Goal: Task Accomplishment & Management: Complete application form

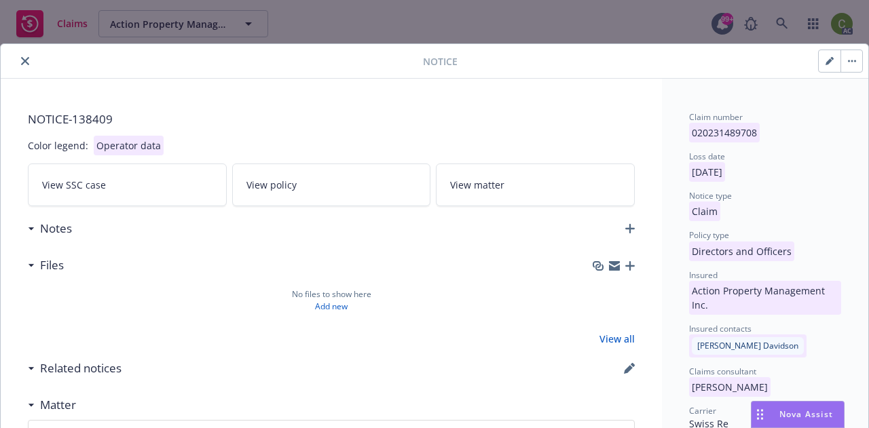
click at [827, 62] on icon "button" at bounding box center [829, 61] width 8 height 8
select select "DIRECTORS_AND_OFFICERS"
select select "open"
select select "CLAIM"
select select "OPEN"
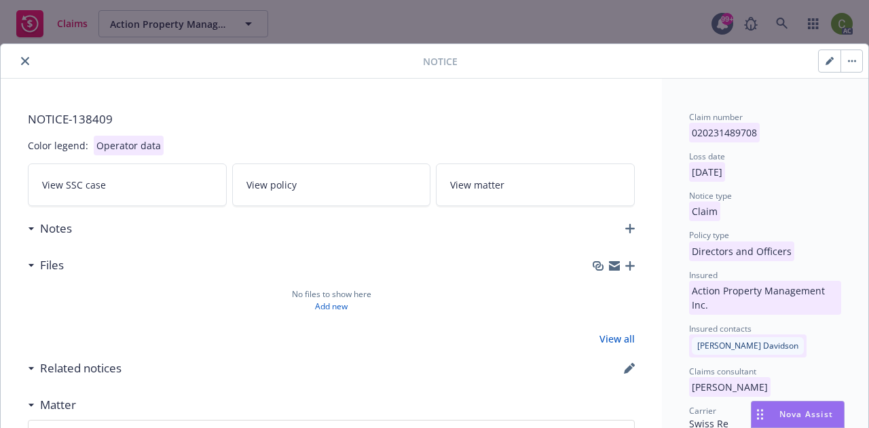
select select "MISC"
select select "OTHER_MISCELLANEOUS_NOC"
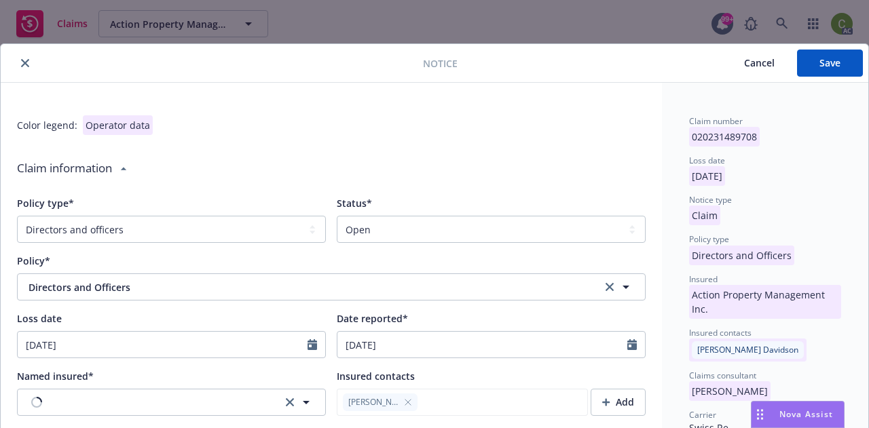
type textarea "x"
click at [373, 227] on select "Select a status Closed Open" at bounding box center [491, 229] width 309 height 27
select select "closed"
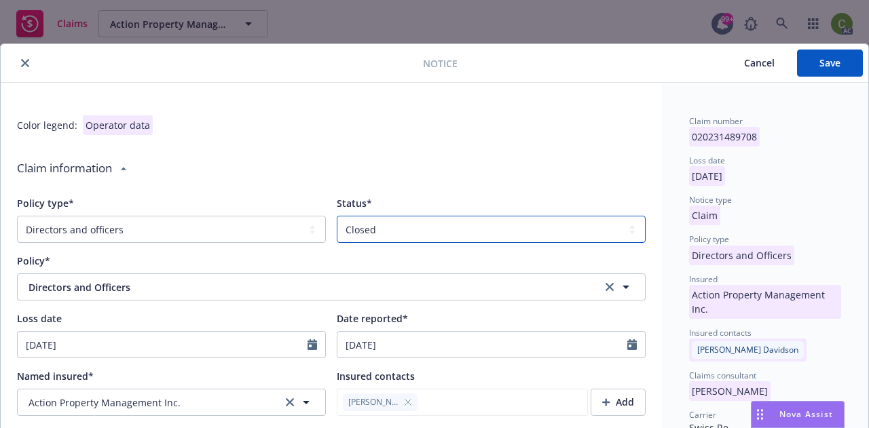
click at [337, 216] on select "Select a status Closed Open" at bounding box center [491, 229] width 309 height 27
type textarea "x"
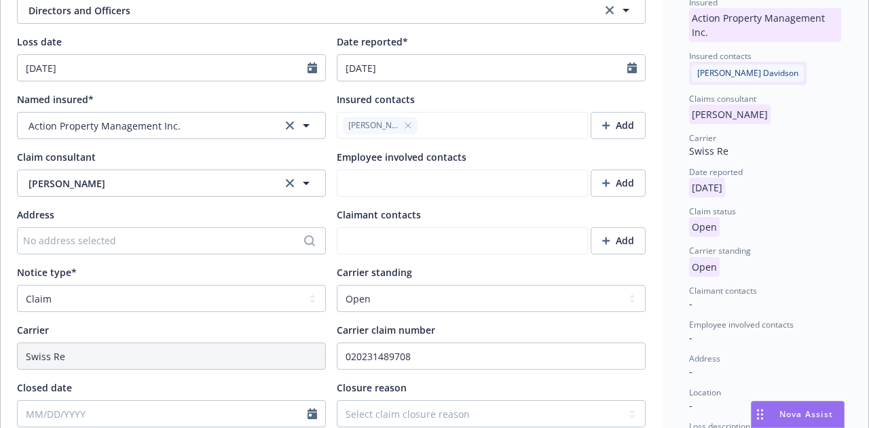
scroll to position [339, 0]
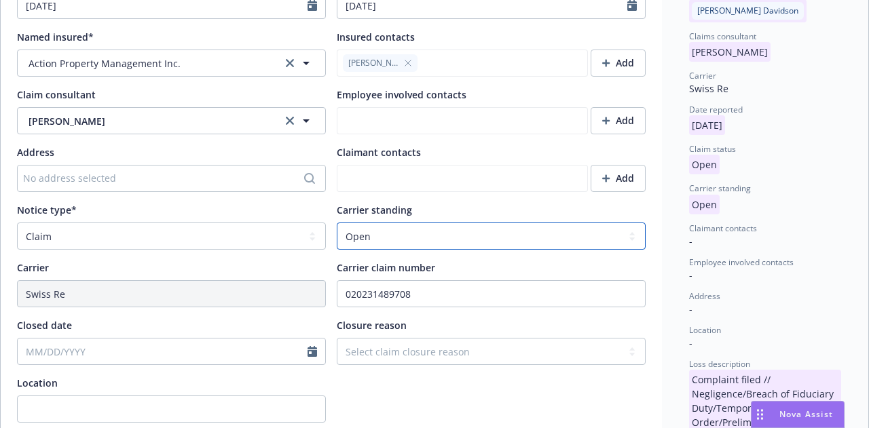
click at [412, 238] on select "Select a carrier standing Closed Not submitted Open Reopened Subrogated Withdra…" at bounding box center [491, 236] width 309 height 27
select select "CLOSED"
click at [337, 223] on select "Select a carrier standing Closed Not submitted Open Reopened Subrogated Withdra…" at bounding box center [491, 236] width 309 height 27
type textarea "x"
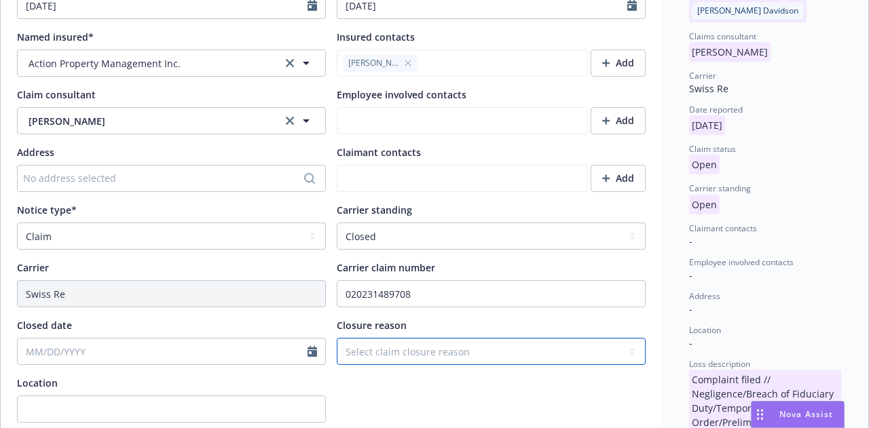
click at [447, 361] on select "Select claim closure reason Administrative closure Closed Closed no liability f…" at bounding box center [491, 351] width 309 height 27
select select "administrative-closure"
click at [337, 338] on select "Select claim closure reason Administrative closure Closed Closed no liability f…" at bounding box center [491, 351] width 309 height 27
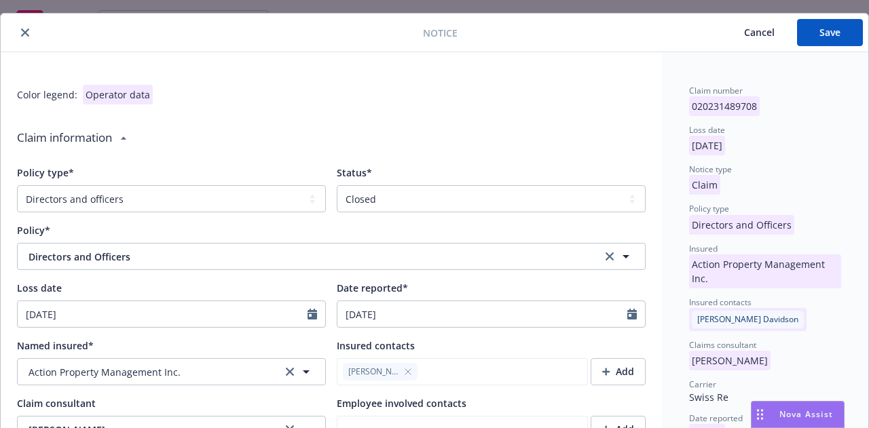
scroll to position [0, 0]
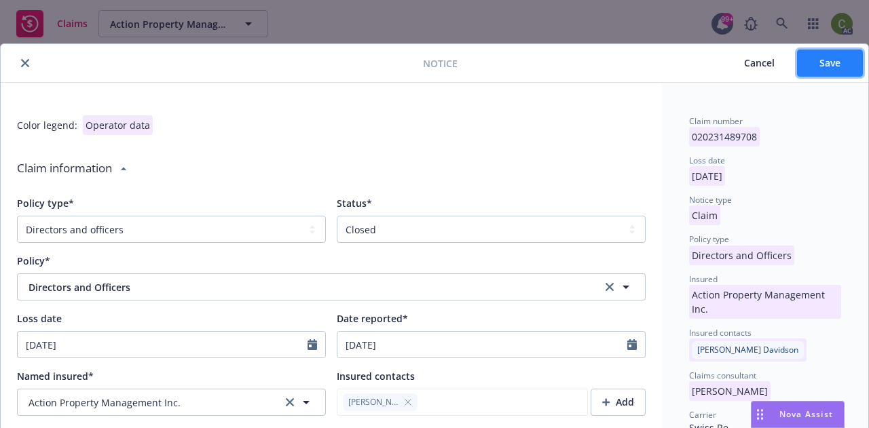
click at [819, 66] on span "Save" at bounding box center [829, 62] width 21 height 13
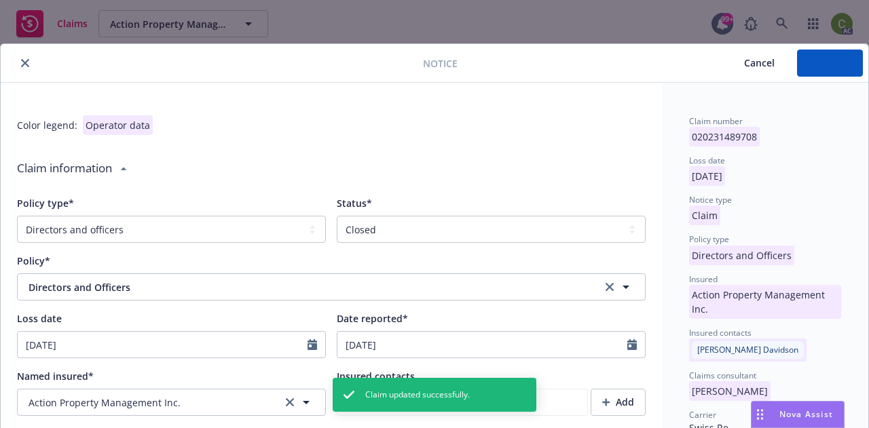
type textarea "x"
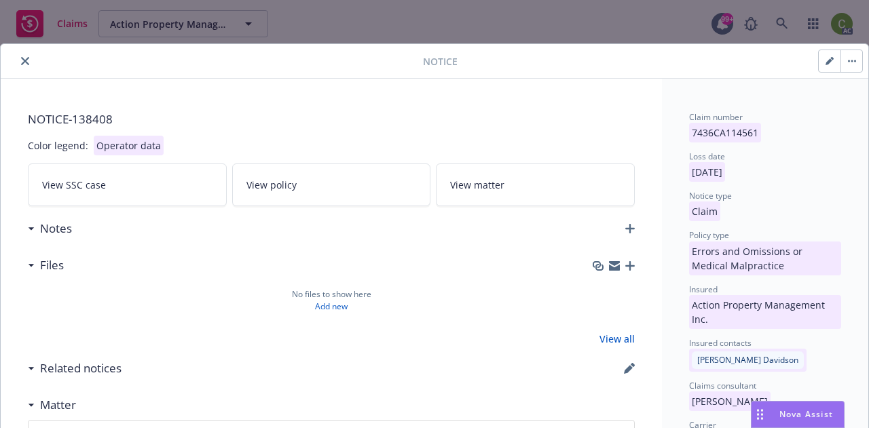
click at [831, 57] on icon "button" at bounding box center [829, 61] width 8 height 8
select select "ERROR_AND_OMISSIONS_OR_MEDICAL_MALPRACTICE"
select select "open"
select select "CLAIM"
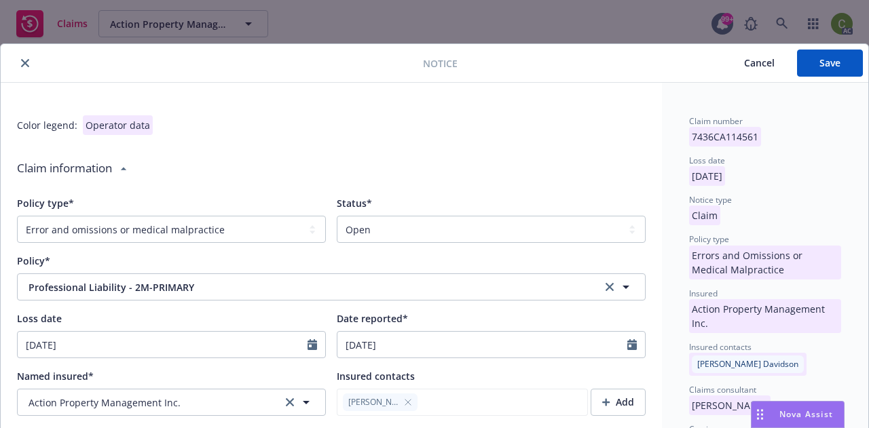
type textarea "x"
click at [380, 227] on select "Select a status Closed Open" at bounding box center [491, 229] width 309 height 27
select select "closed"
click at [337, 216] on select "Select a status Closed Open" at bounding box center [491, 229] width 309 height 27
type textarea "x"
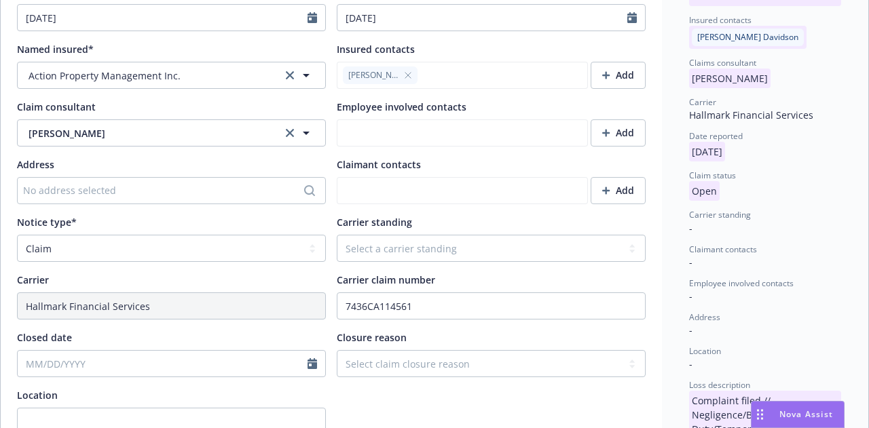
scroll to position [339, 0]
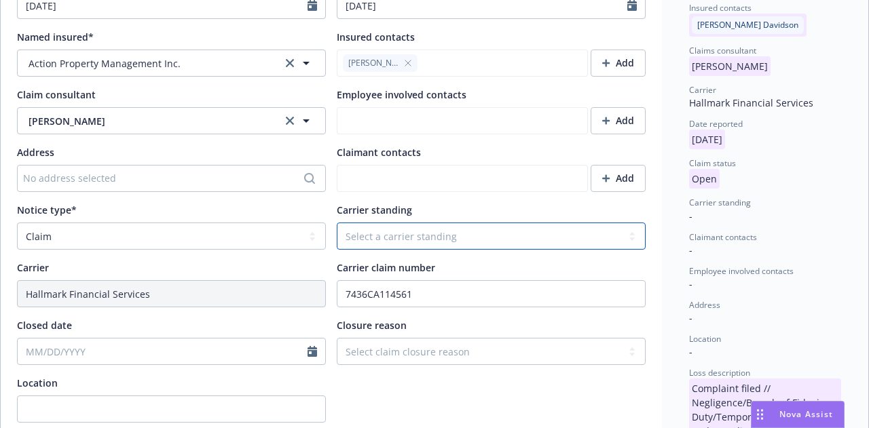
click at [390, 234] on select "Select a carrier standing Closed Not submitted Open Reopened Subrogated Withdra…" at bounding box center [491, 236] width 309 height 27
select select "CLOSED"
click at [337, 223] on select "Select a carrier standing Closed Not submitted Open Reopened Subrogated Withdra…" at bounding box center [491, 236] width 309 height 27
type textarea "x"
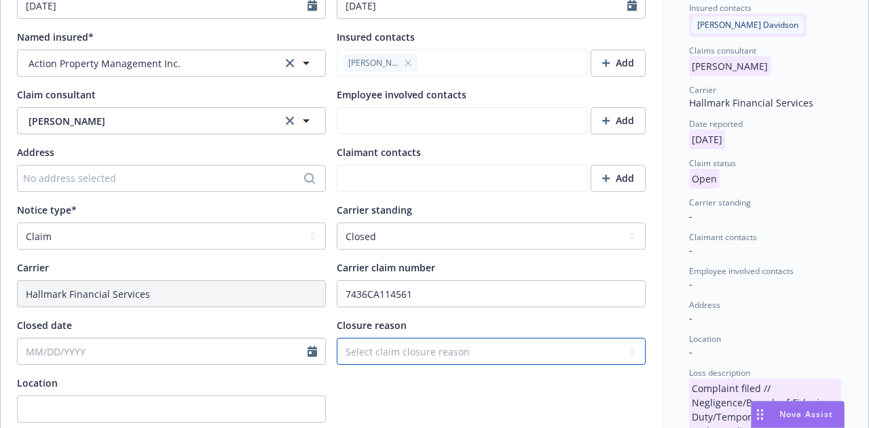
click at [392, 354] on select "Select claim closure reason Administrative closure Closed Closed no liability f…" at bounding box center [491, 351] width 309 height 27
select select "administrative-closure"
click at [337, 338] on select "Select claim closure reason Administrative closure Closed Closed no liability f…" at bounding box center [491, 351] width 309 height 27
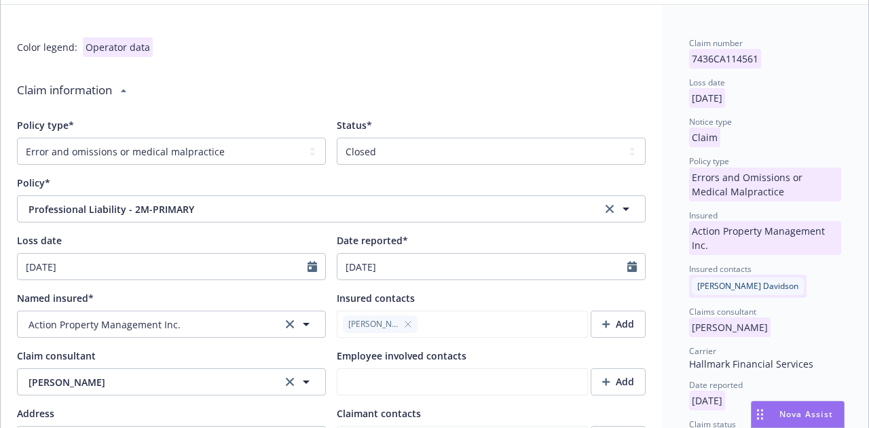
scroll to position [0, 0]
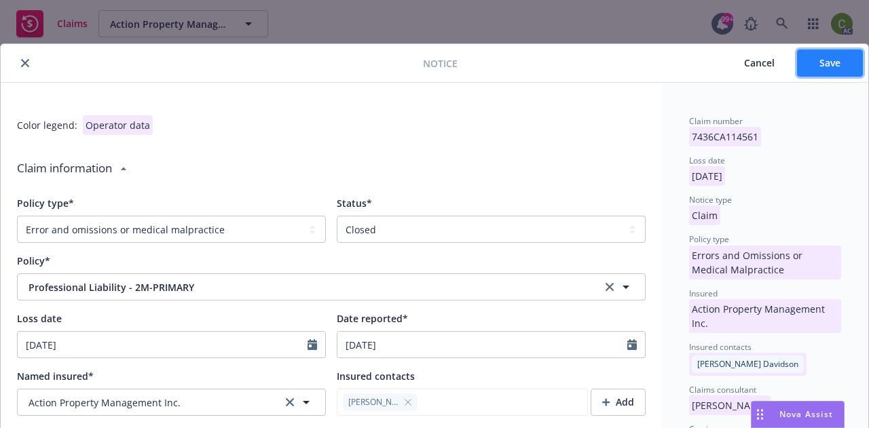
click at [834, 62] on span "Save" at bounding box center [829, 62] width 21 height 13
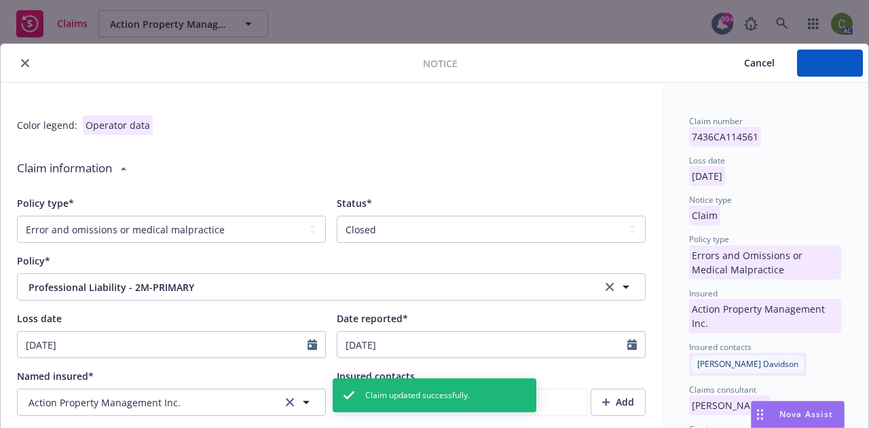
type textarea "x"
